Goal: Information Seeking & Learning: Stay updated

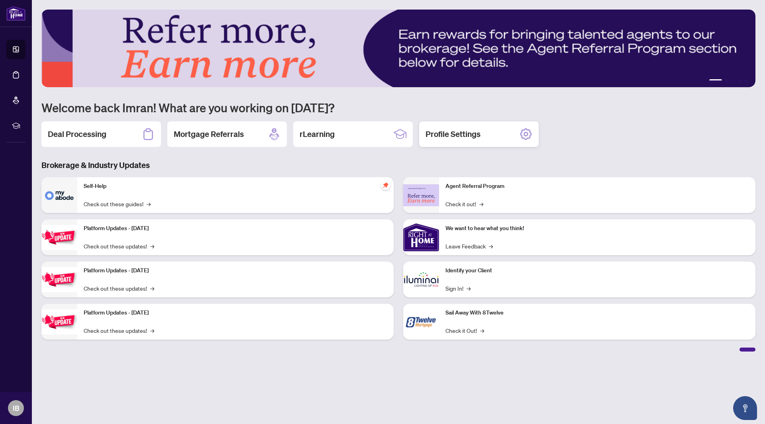
click at [524, 137] on icon at bounding box center [525, 134] width 13 height 13
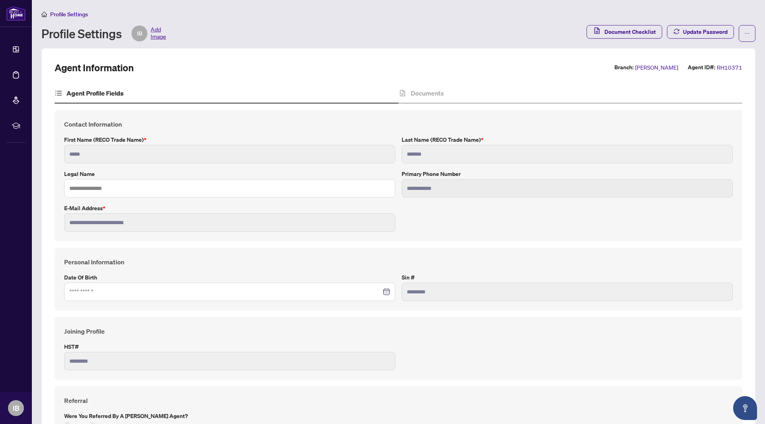
click at [156, 35] on span "Add Image" at bounding box center [159, 33] width 16 height 16
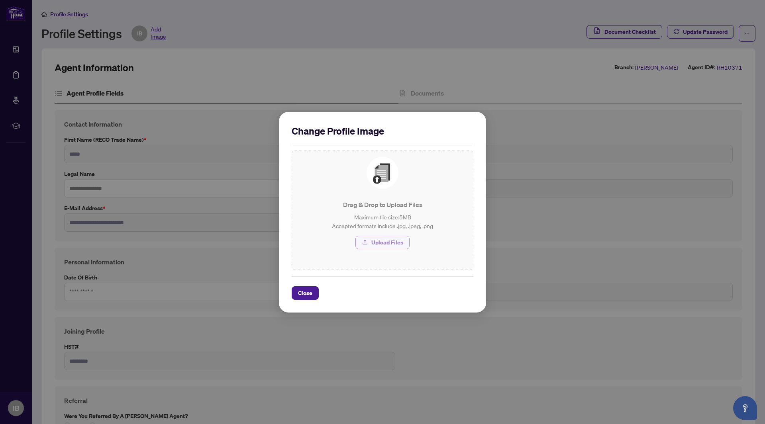
click at [386, 243] on span "Upload Files" at bounding box center [387, 242] width 32 height 13
click at [309, 295] on span "Close" at bounding box center [305, 293] width 14 height 13
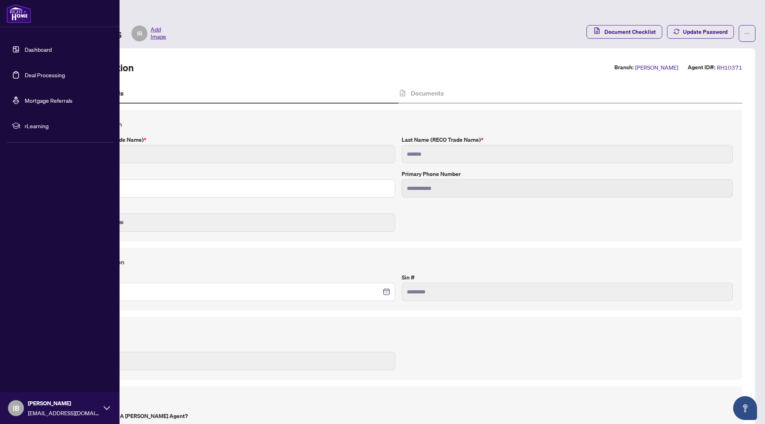
click at [25, 49] on link "Dashboard" at bounding box center [38, 49] width 27 height 7
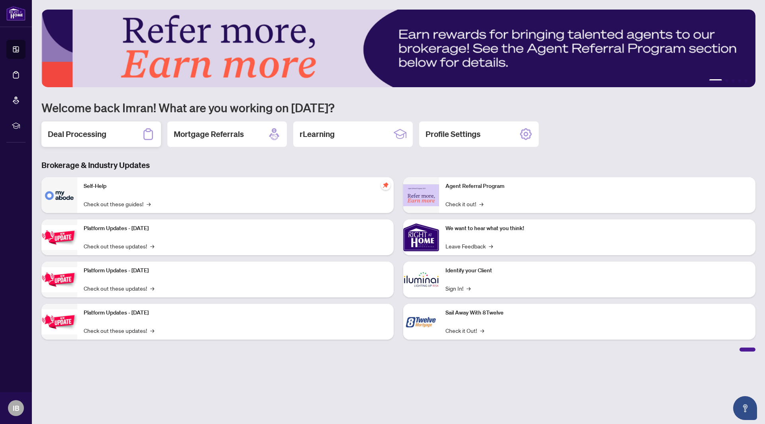
click at [118, 139] on div "Deal Processing" at bounding box center [100, 133] width 119 height 25
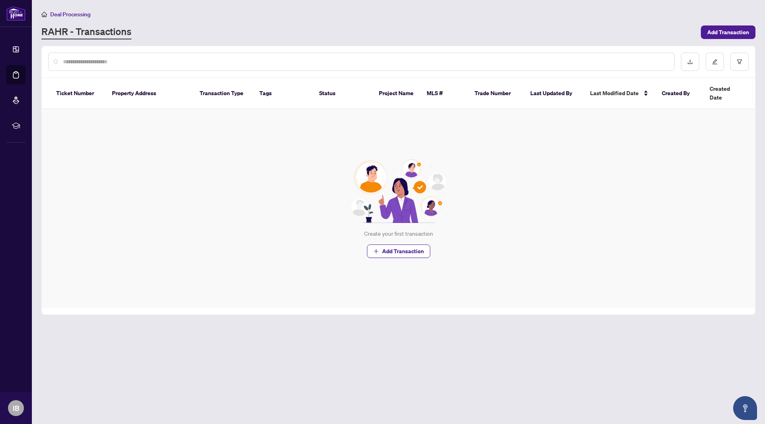
drag, startPoint x: 203, startPoint y: 199, endPoint x: 16, endPoint y: 49, distance: 240.0
click at [16, 49] on li "Dashboard" at bounding box center [15, 49] width 19 height 19
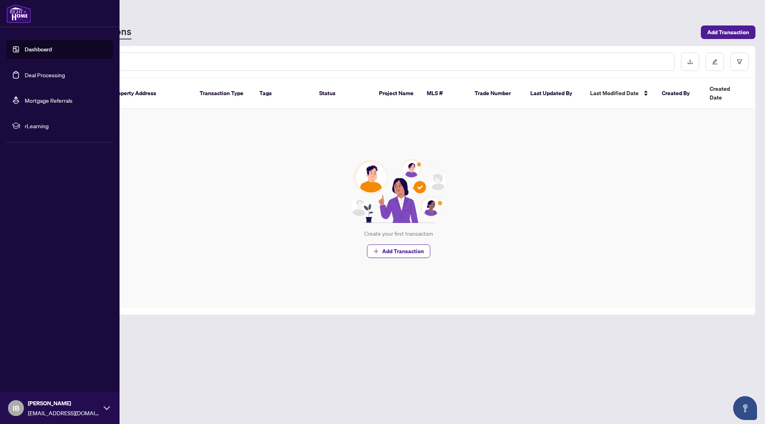
click at [25, 47] on link "Dashboard" at bounding box center [38, 49] width 27 height 7
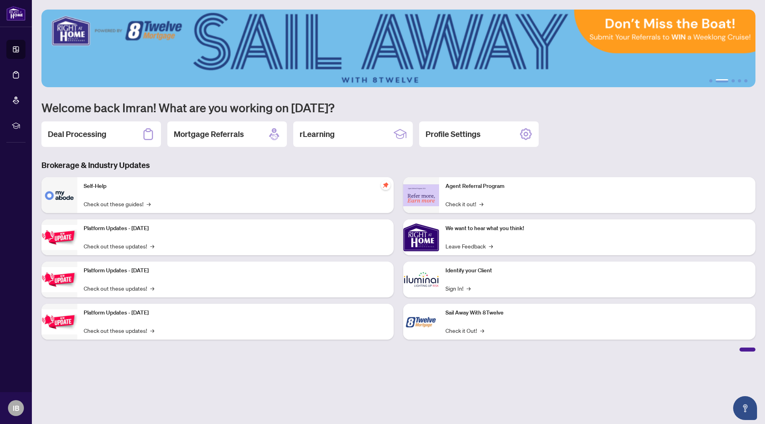
click at [412, 355] on main "1 2 3 4 5 Welcome back Imran! What are you working on today? Deal Processing Mo…" at bounding box center [398, 212] width 733 height 424
drag, startPoint x: 749, startPoint y: 348, endPoint x: 704, endPoint y: 357, distance: 45.8
click at [704, 357] on main "1 2 3 4 5 Welcome back Imran! What are you working on today? Deal Processing Mo…" at bounding box center [398, 212] width 733 height 424
drag, startPoint x: 747, startPoint y: 348, endPoint x: 712, endPoint y: 350, distance: 34.7
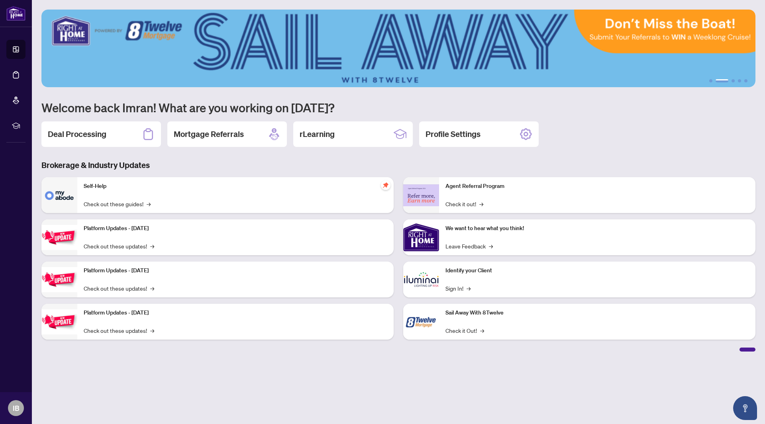
click at [712, 350] on div at bounding box center [398, 349] width 714 height 6
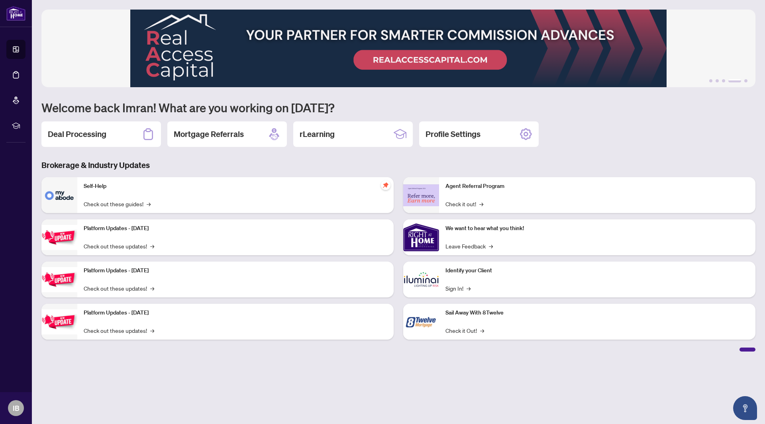
drag, startPoint x: 742, startPoint y: 349, endPoint x: 708, endPoint y: 347, distance: 34.7
click at [708, 347] on div at bounding box center [398, 349] width 714 height 6
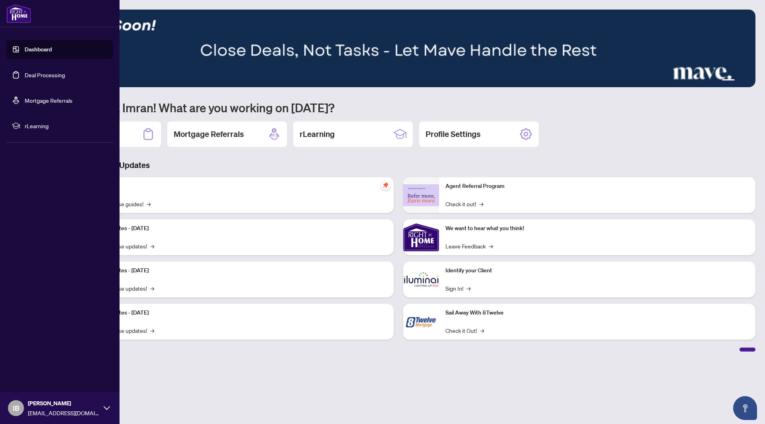
click at [45, 49] on link "Dashboard" at bounding box center [38, 49] width 27 height 7
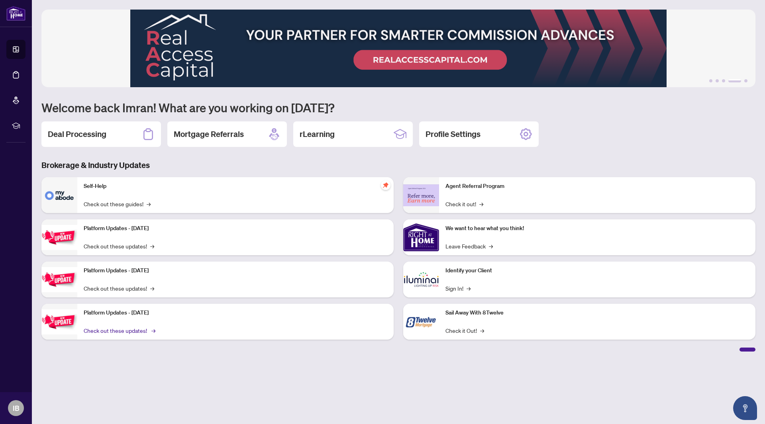
click at [143, 329] on link "Check out these updates! →" at bounding box center [119, 330] width 70 height 9
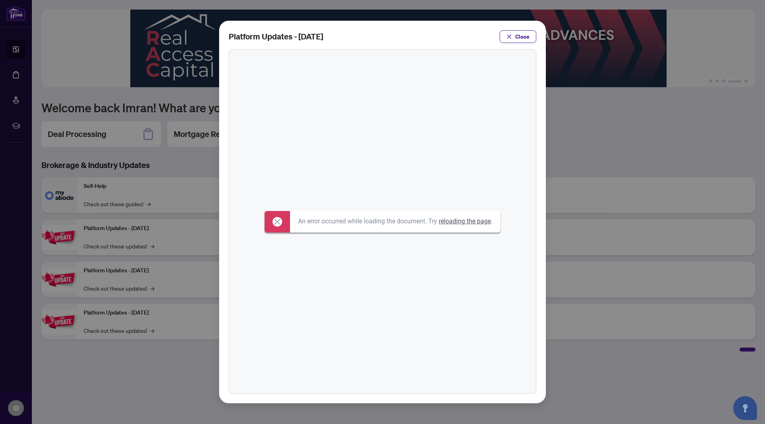
click at [469, 223] on link "reloading the page" at bounding box center [464, 221] width 52 height 8
